Goal: Register for event/course

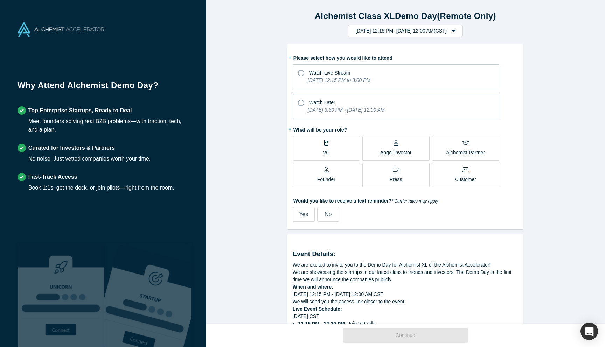
click at [308, 99] on div "Watch Later" at bounding box center [396, 101] width 196 height 9
click at [0, 0] on input "Watch Later [DATE] 3:30 PM - [DATE] 12:00 AM" at bounding box center [0, 0] width 0 height 0
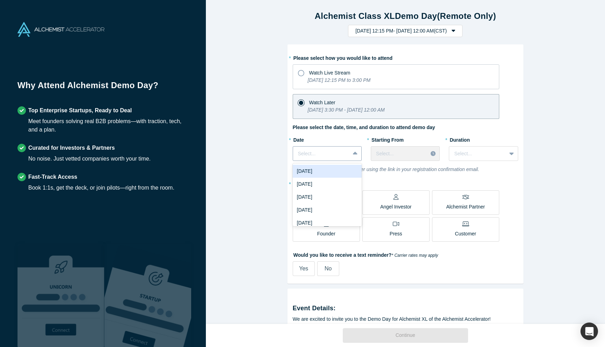
click at [354, 151] on icon at bounding box center [355, 153] width 5 height 7
click at [337, 221] on div "[DATE]" at bounding box center [326, 225] width 69 height 13
click at [421, 154] on div "Select..." at bounding box center [399, 153] width 47 height 7
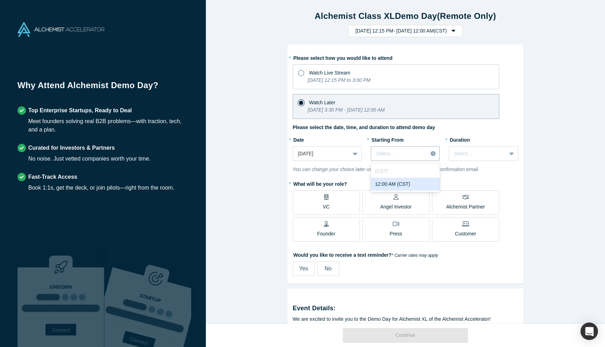
click at [411, 181] on div "12:00 AM (CST)" at bounding box center [405, 184] width 69 height 13
click at [462, 153] on div at bounding box center [477, 153] width 47 height 9
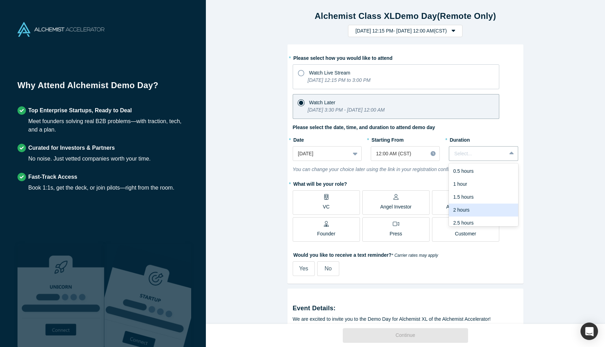
scroll to position [17, 0]
click at [468, 216] on div "3 hours" at bounding box center [483, 218] width 69 height 13
click at [399, 202] on div "Angel Investor" at bounding box center [395, 202] width 31 height 16
click at [0, 0] on input "Angel Investor" at bounding box center [0, 0] width 0 height 0
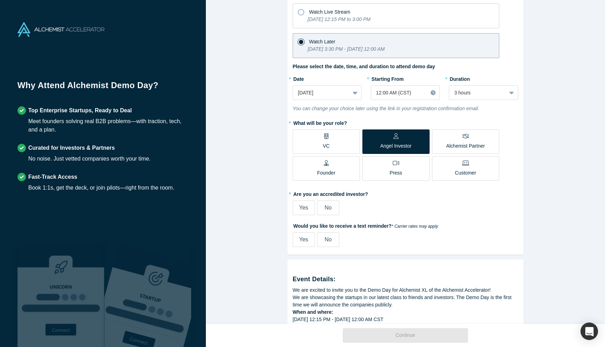
scroll to position [68, 0]
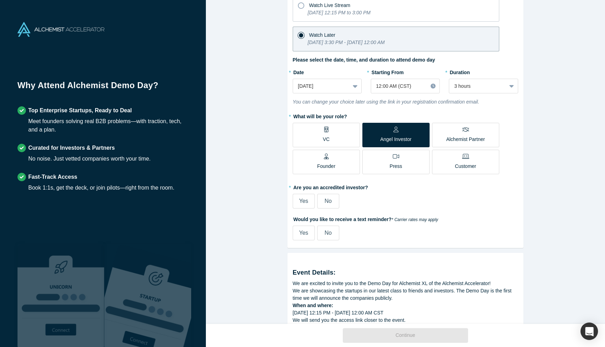
click at [477, 138] on p "Alchemist Partner" at bounding box center [465, 139] width 38 height 7
click at [0, 0] on input "Alchemist Partner" at bounding box center [0, 0] width 0 height 0
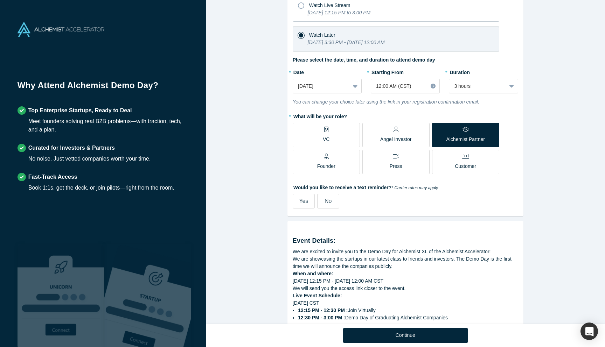
click at [408, 136] on p "Angel Investor" at bounding box center [395, 139] width 31 height 7
click at [0, 0] on input "Angel Investor" at bounding box center [0, 0] width 0 height 0
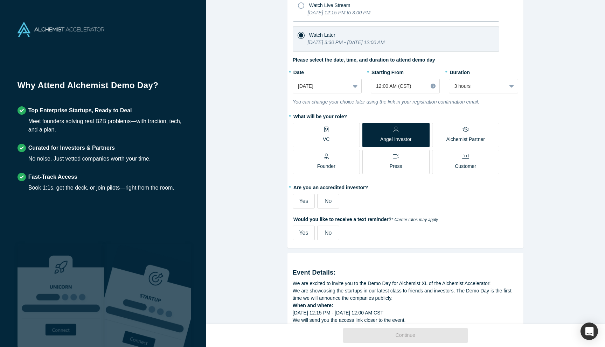
scroll to position [213, 0]
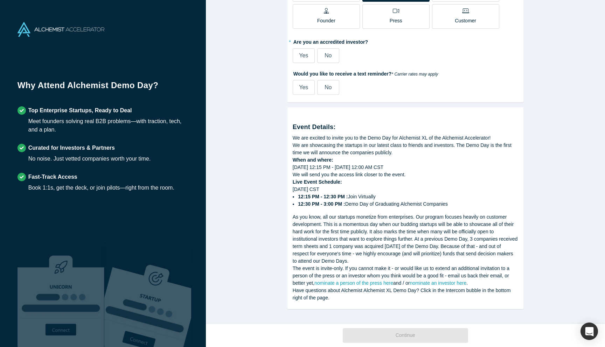
click at [303, 54] on span "Yes" at bounding box center [303, 55] width 9 height 6
click at [0, 0] on input "Yes" at bounding box center [0, 0] width 0 height 0
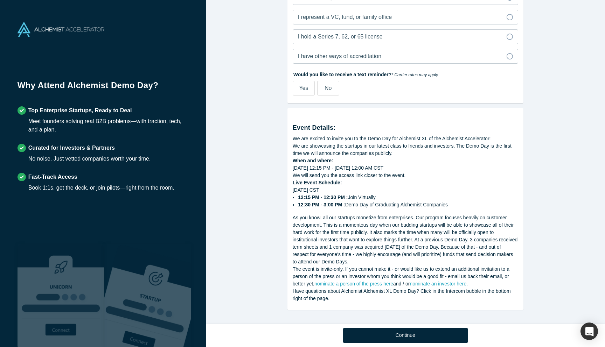
scroll to position [328, 0]
click at [410, 345] on div "Continue" at bounding box center [405, 335] width 236 height 23
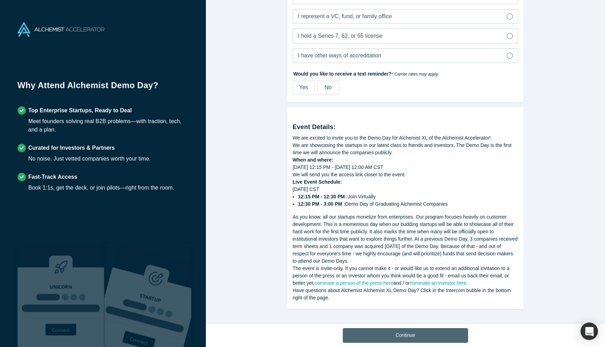
click at [409, 336] on button "Continue" at bounding box center [405, 335] width 125 height 15
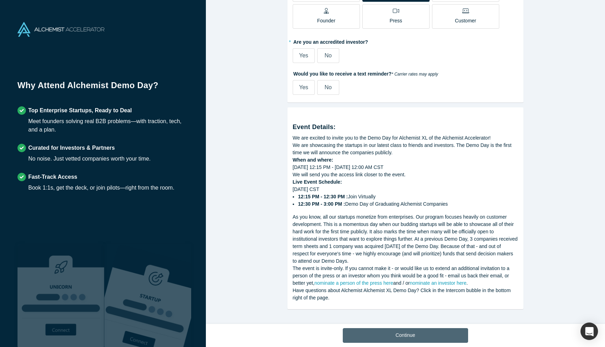
scroll to position [213, 0]
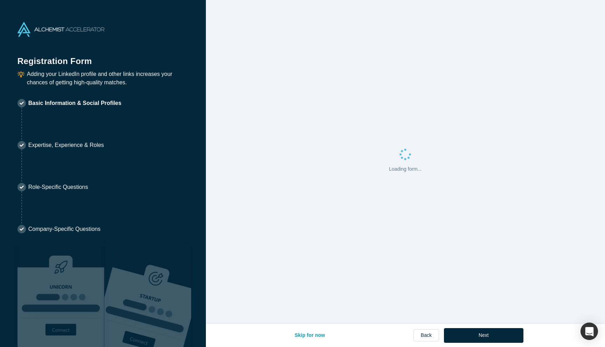
select select "US"
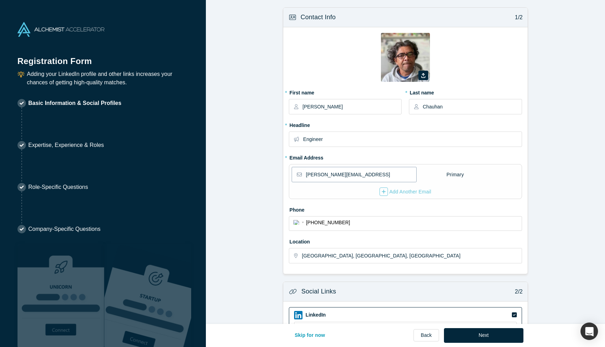
click at [356, 177] on input "[PERSON_NAME][EMAIL_ADDRESS]" at bounding box center [361, 174] width 110 height 15
click at [560, 184] on form "Contact Info 1/2 Zoom Save Remove Upload New * First name [PERSON_NAME] * Last …" at bounding box center [405, 235] width 399 height 456
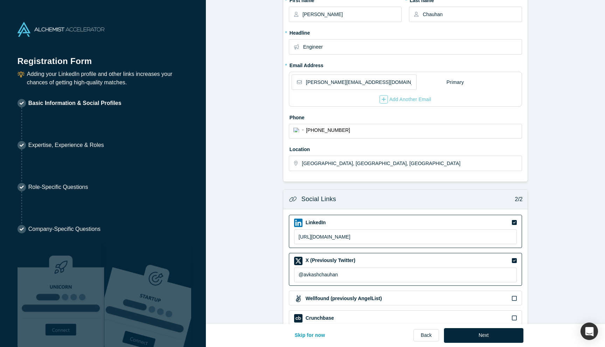
scroll to position [149, 0]
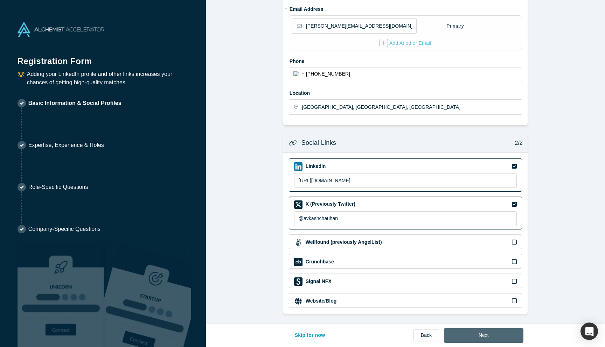
click at [494, 338] on button "Next" at bounding box center [483, 335] width 79 height 15
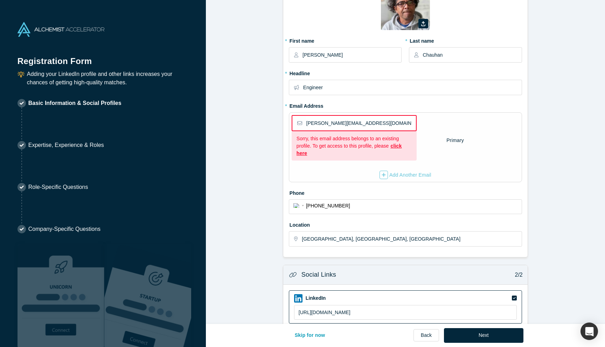
scroll to position [47, 0]
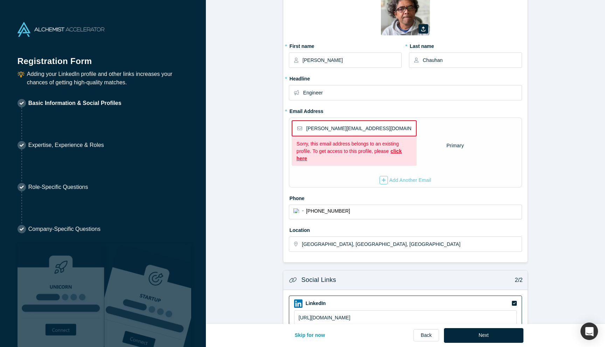
drag, startPoint x: 325, startPoint y: 128, endPoint x: 388, endPoint y: 128, distance: 62.3
click at [388, 128] on input "[PERSON_NAME][EMAIL_ADDRESS][DOMAIN_NAME]" at bounding box center [360, 128] width 109 height 15
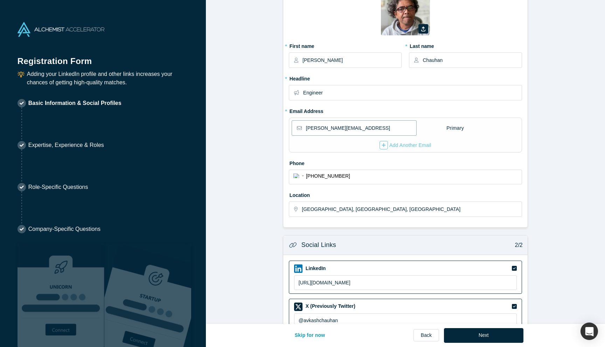
scroll to position [149, 0]
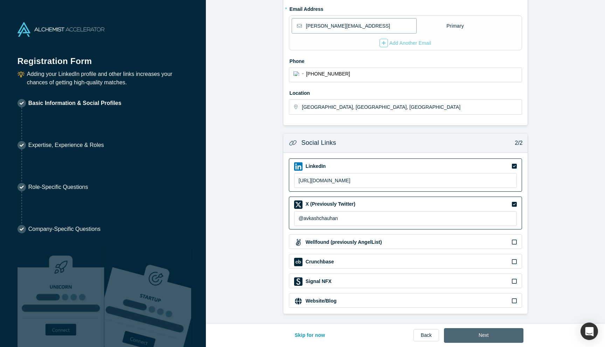
type input "[PERSON_NAME][EMAIL_ADDRESS]"
click at [486, 334] on button "Next" at bounding box center [483, 335] width 79 height 15
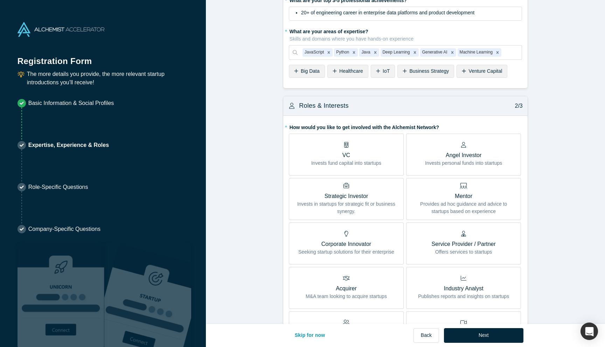
scroll to position [0, 0]
